Goal: Check status: Check status

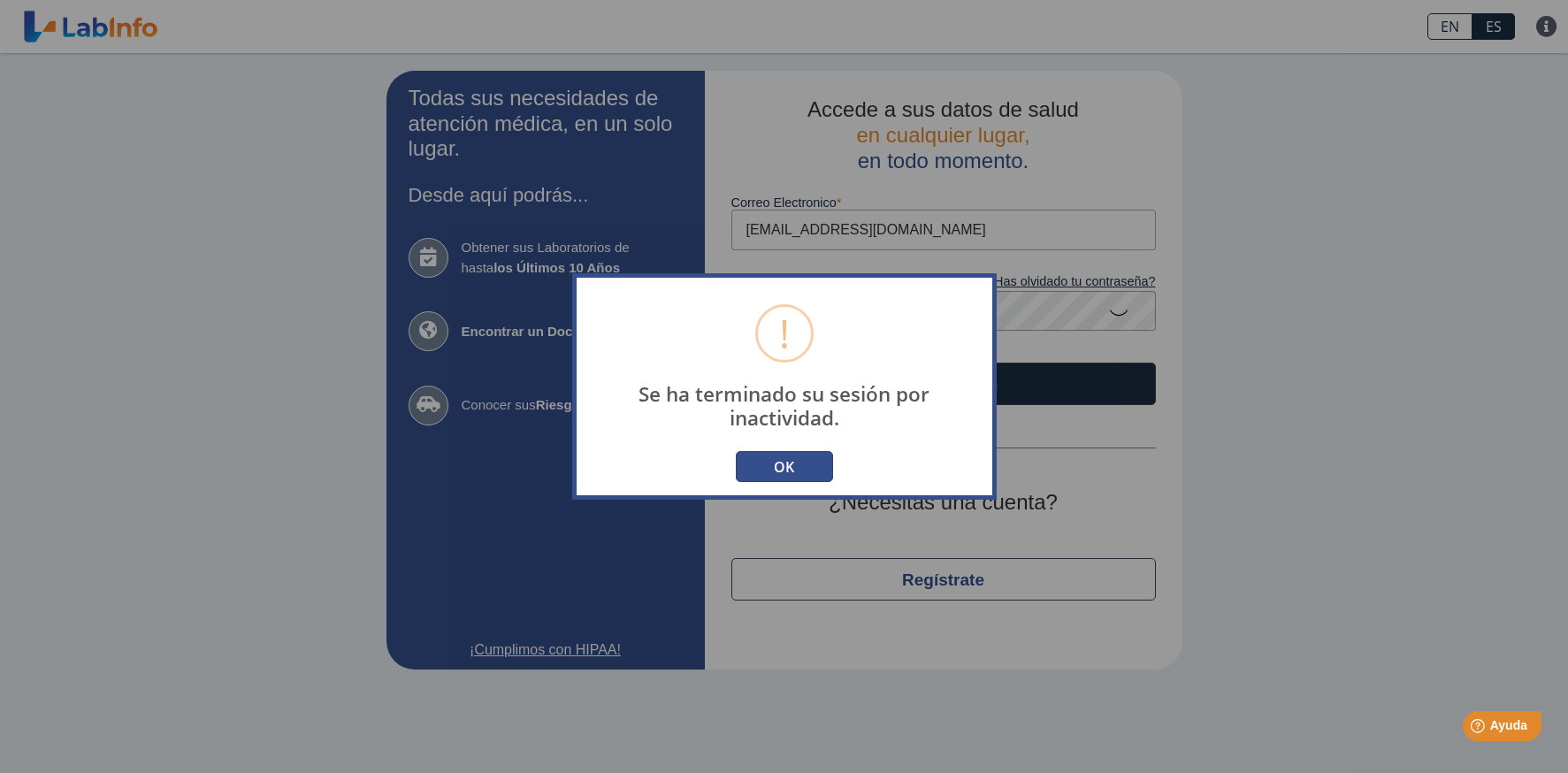
click at [793, 476] on button "OK" at bounding box center [784, 467] width 97 height 31
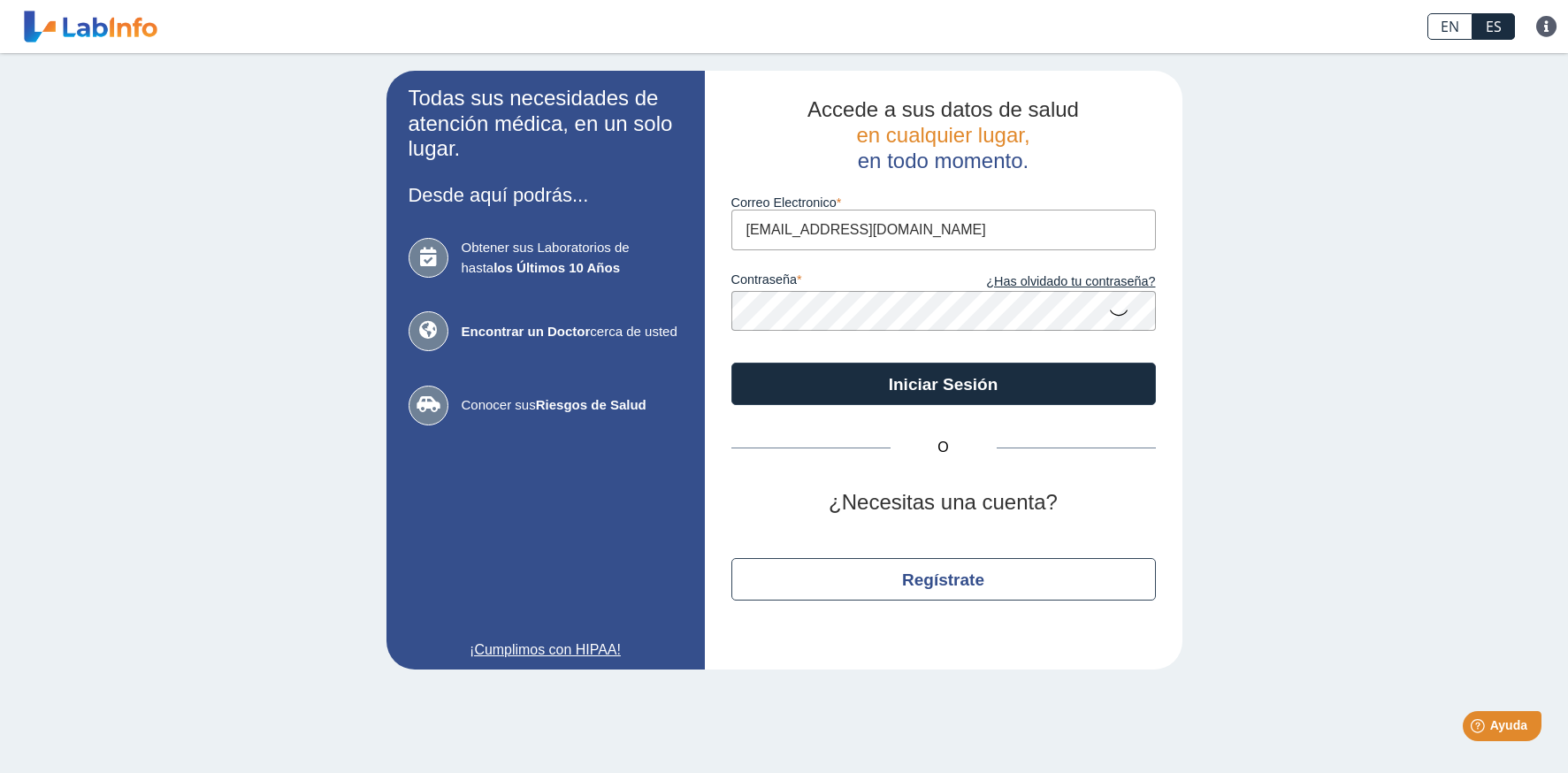
click at [1116, 316] on icon at bounding box center [1119, 312] width 22 height 34
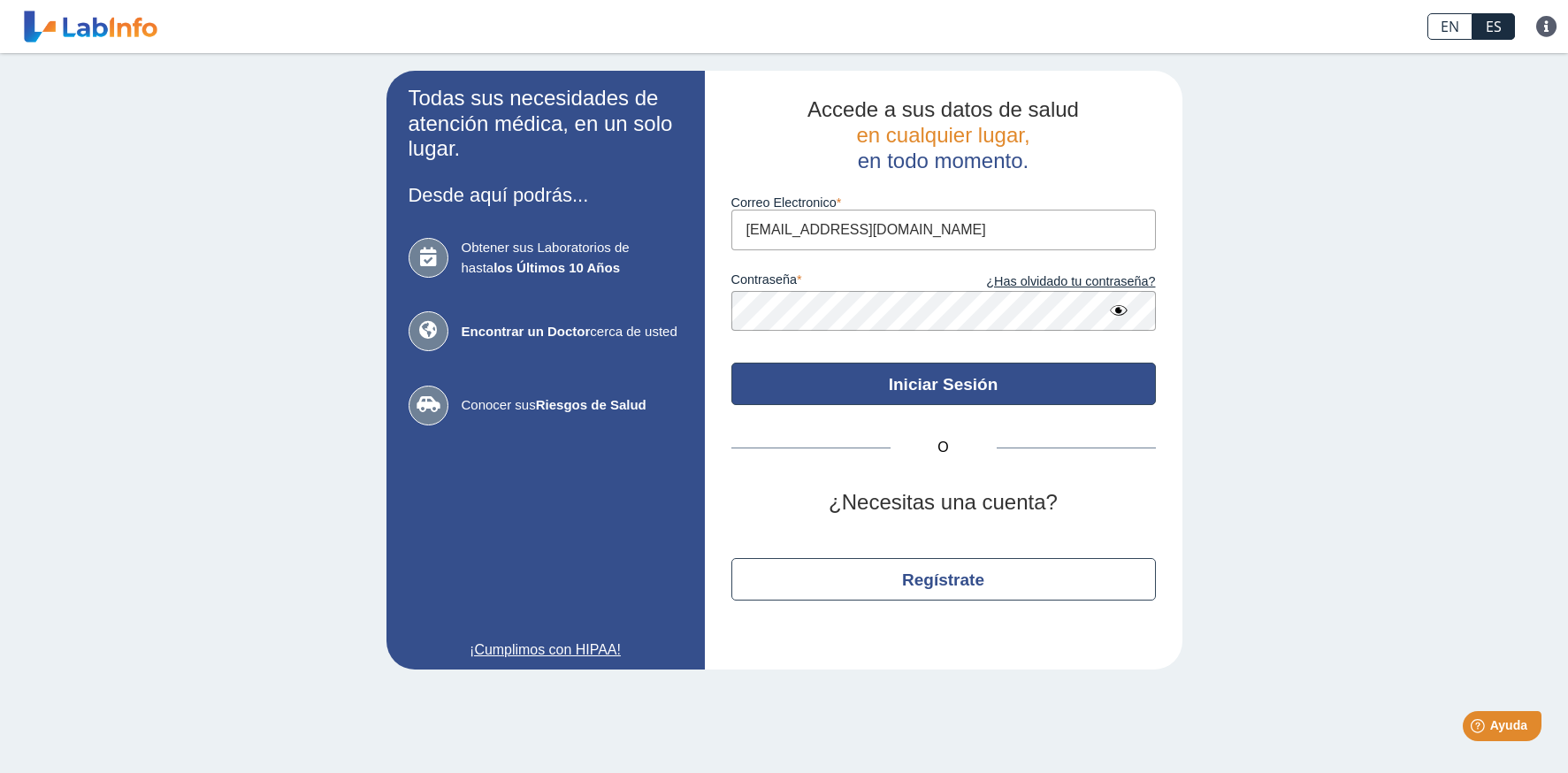
click at [928, 388] on button "Iniciar Sesión" at bounding box center [943, 383] width 425 height 42
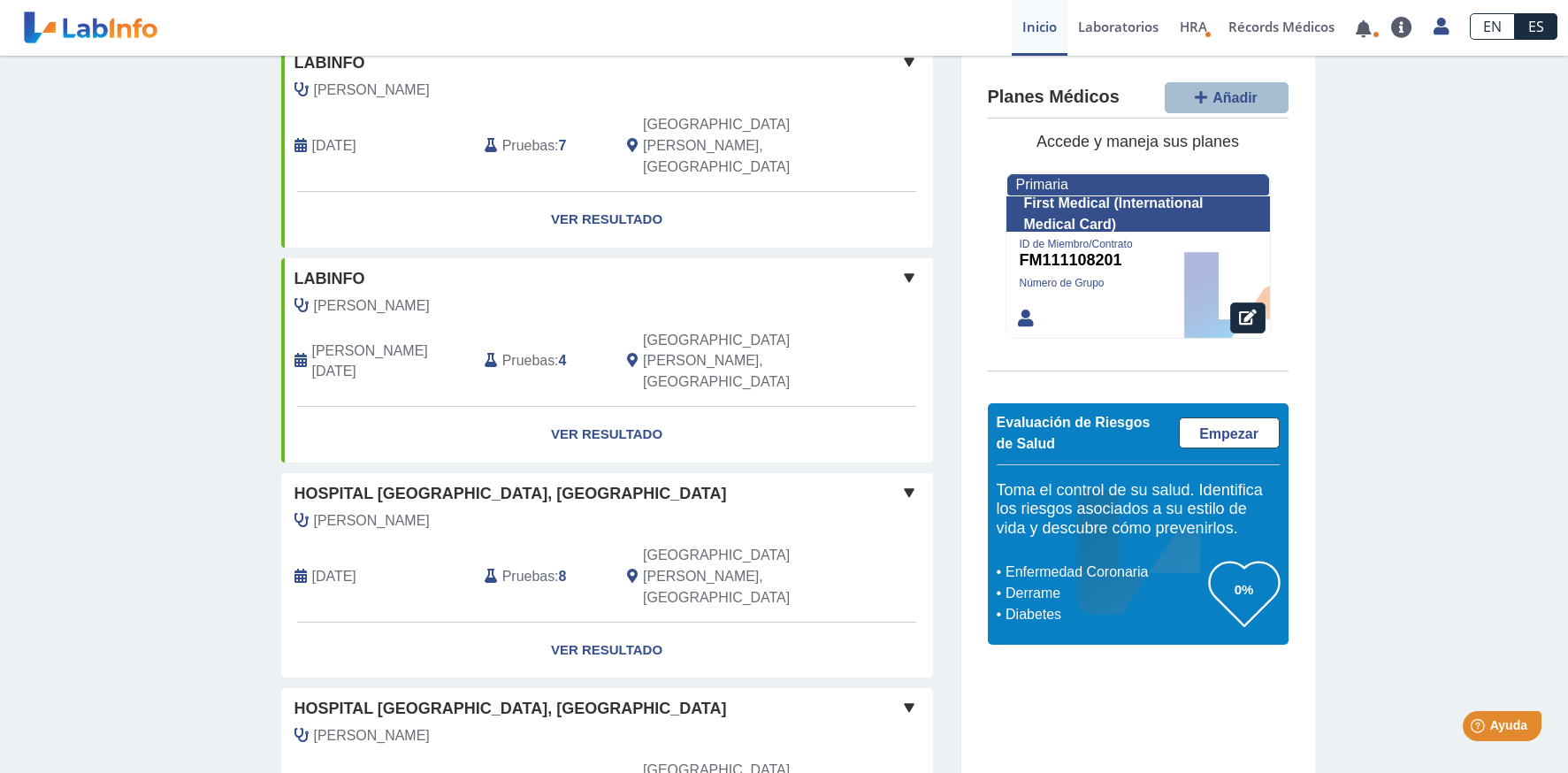
scroll to position [452, 0]
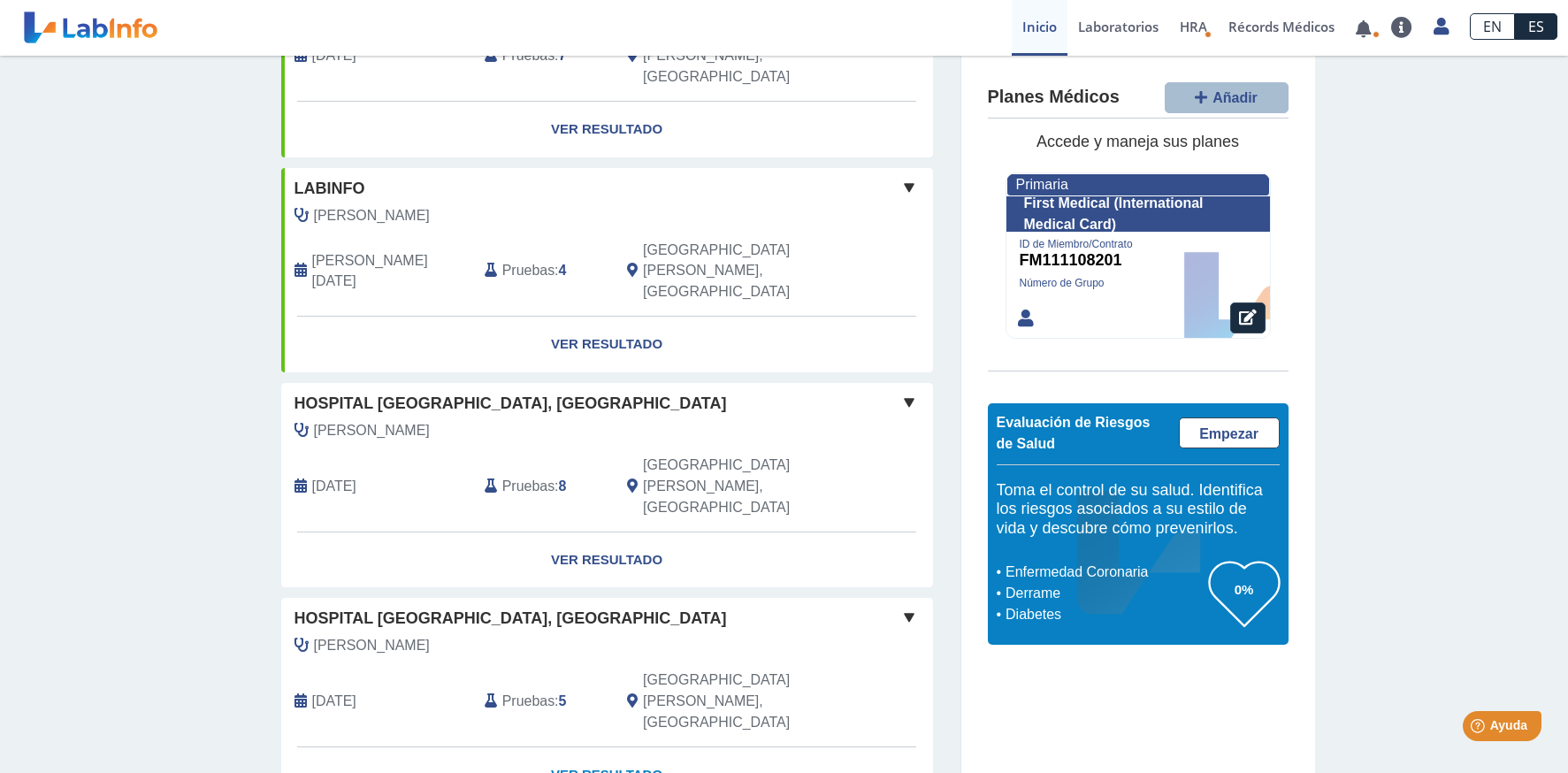
click at [609, 748] on link "Ver Resultado" at bounding box center [607, 776] width 652 height 56
click at [607, 748] on link "Ver Resultado" at bounding box center [607, 776] width 652 height 56
